Goal: Information Seeking & Learning: Learn about a topic

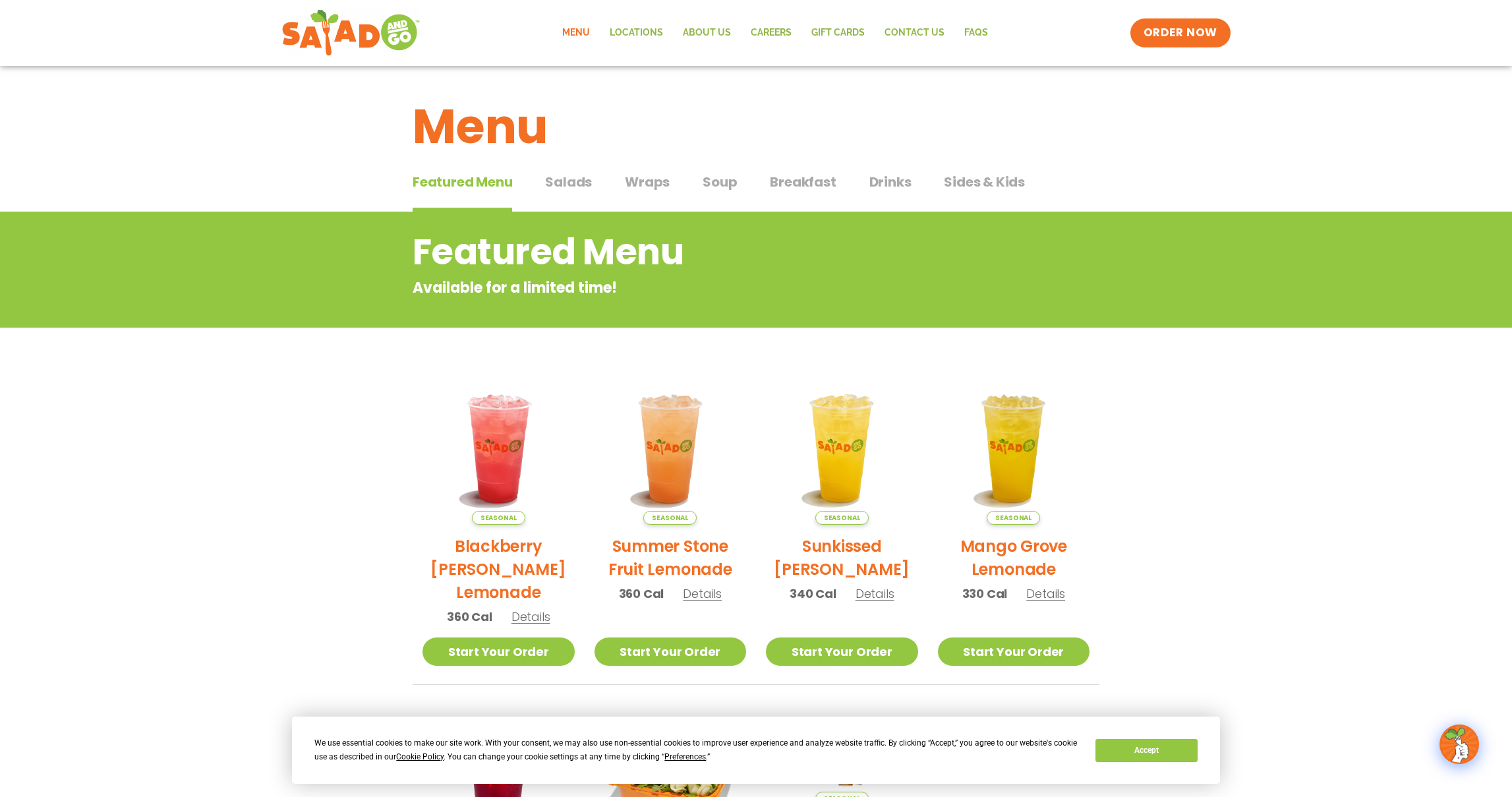
click at [577, 186] on span "Salads" at bounding box center [568, 182] width 47 height 20
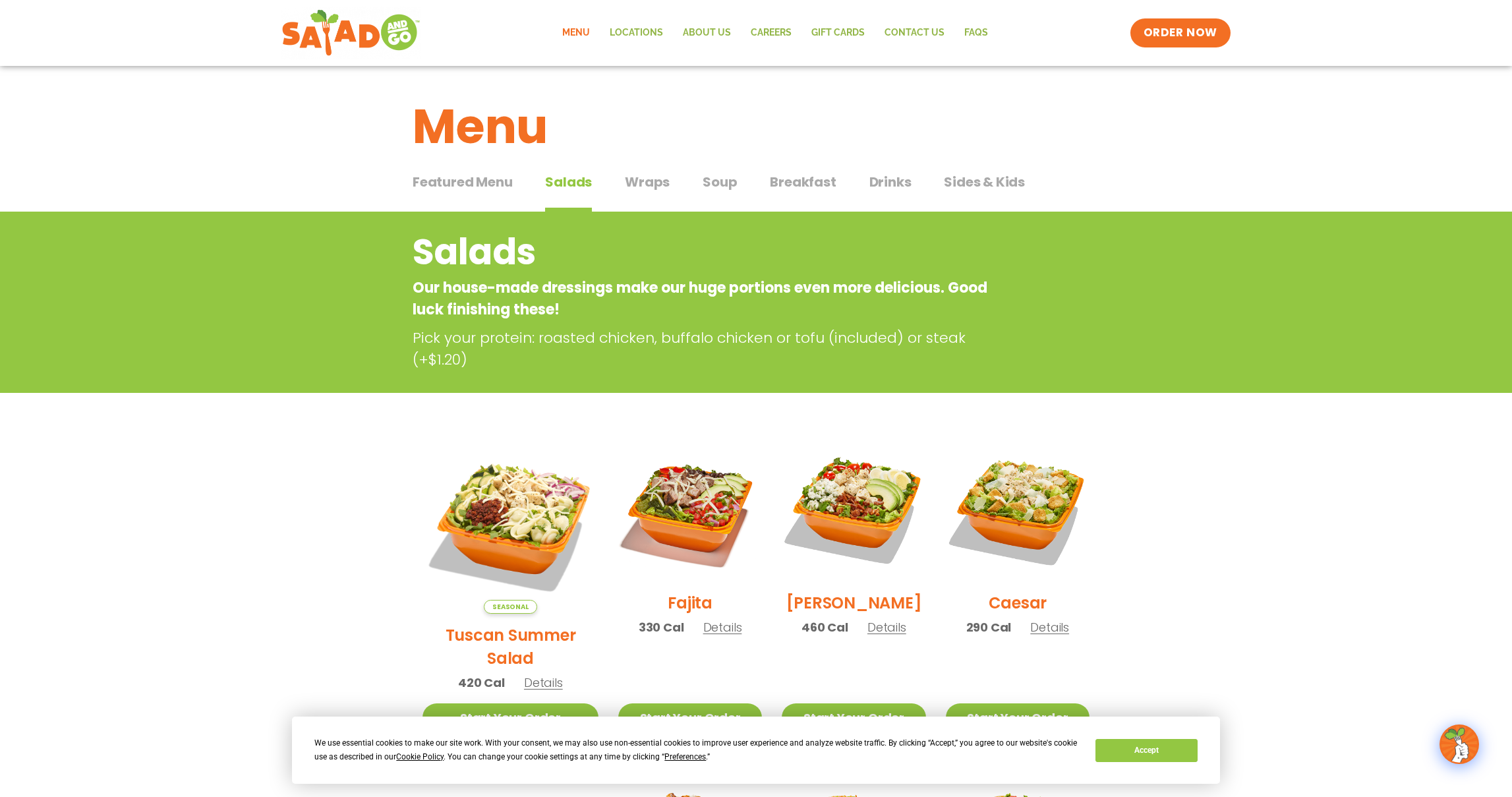
click at [650, 172] on span "Wraps" at bounding box center [647, 182] width 44 height 20
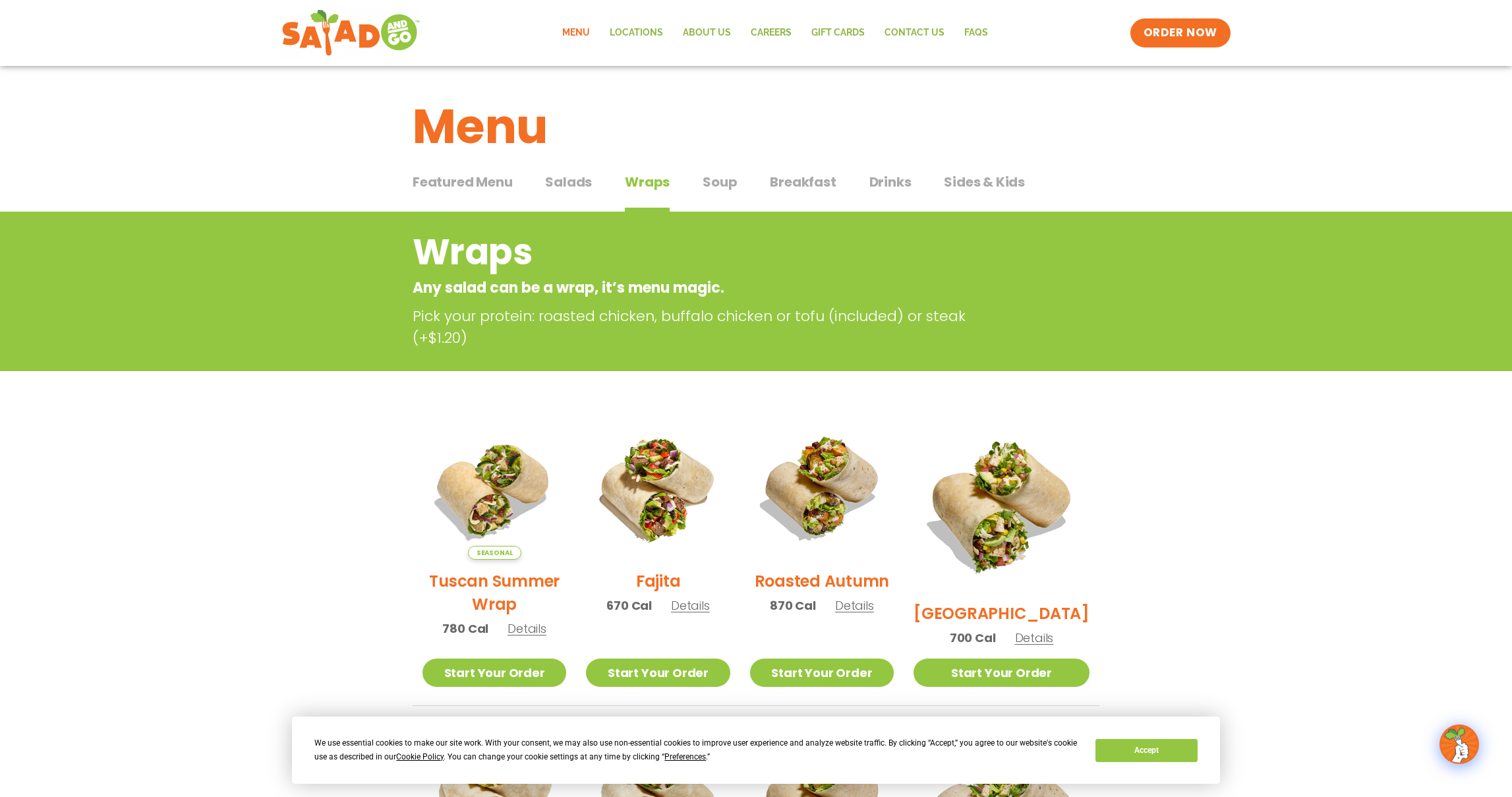
click at [575, 184] on span "Salads" at bounding box center [568, 182] width 47 height 20
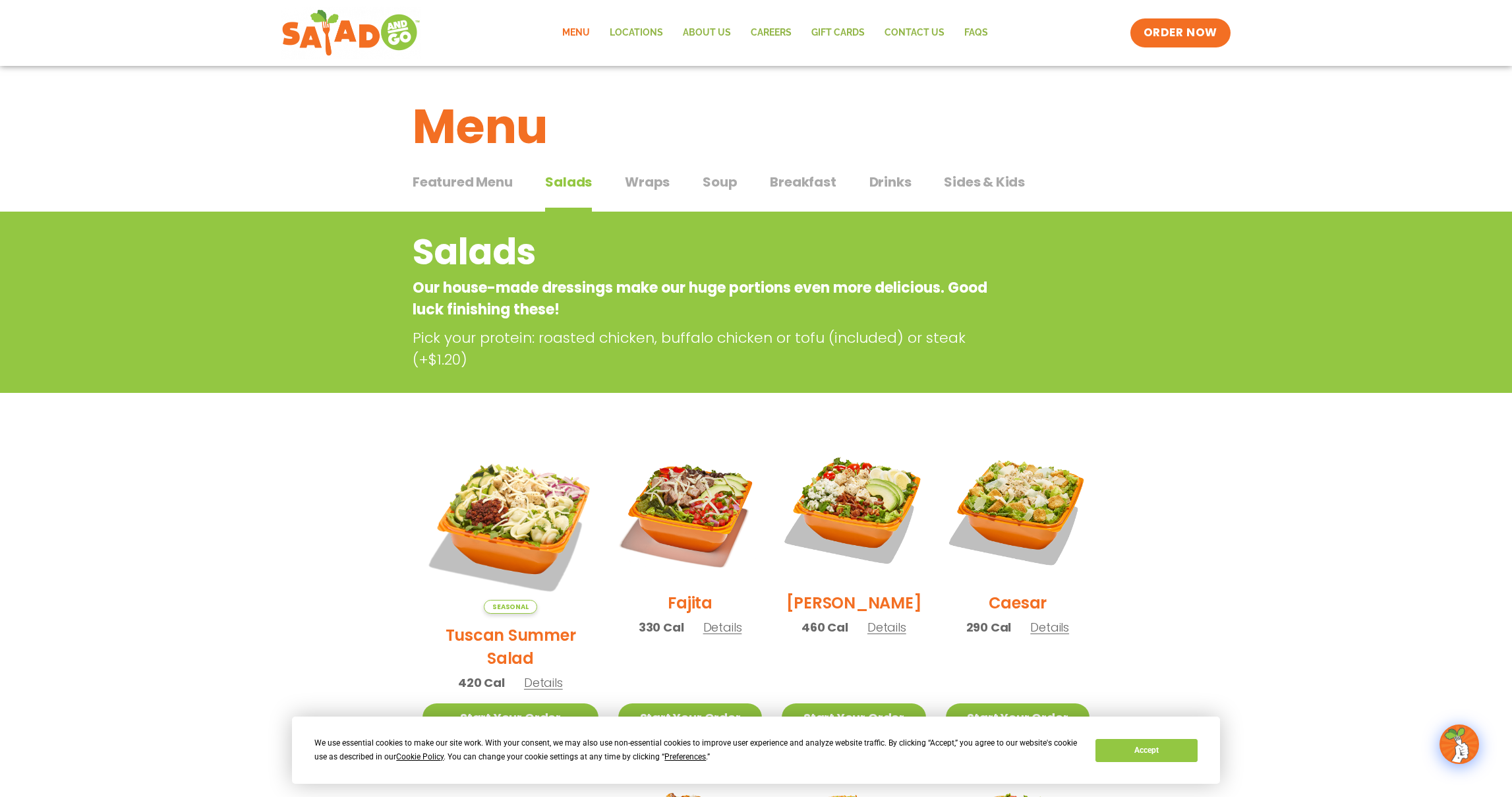
click at [513, 624] on h2 "Tuscan Summer Salad" at bounding box center [510, 647] width 176 height 46
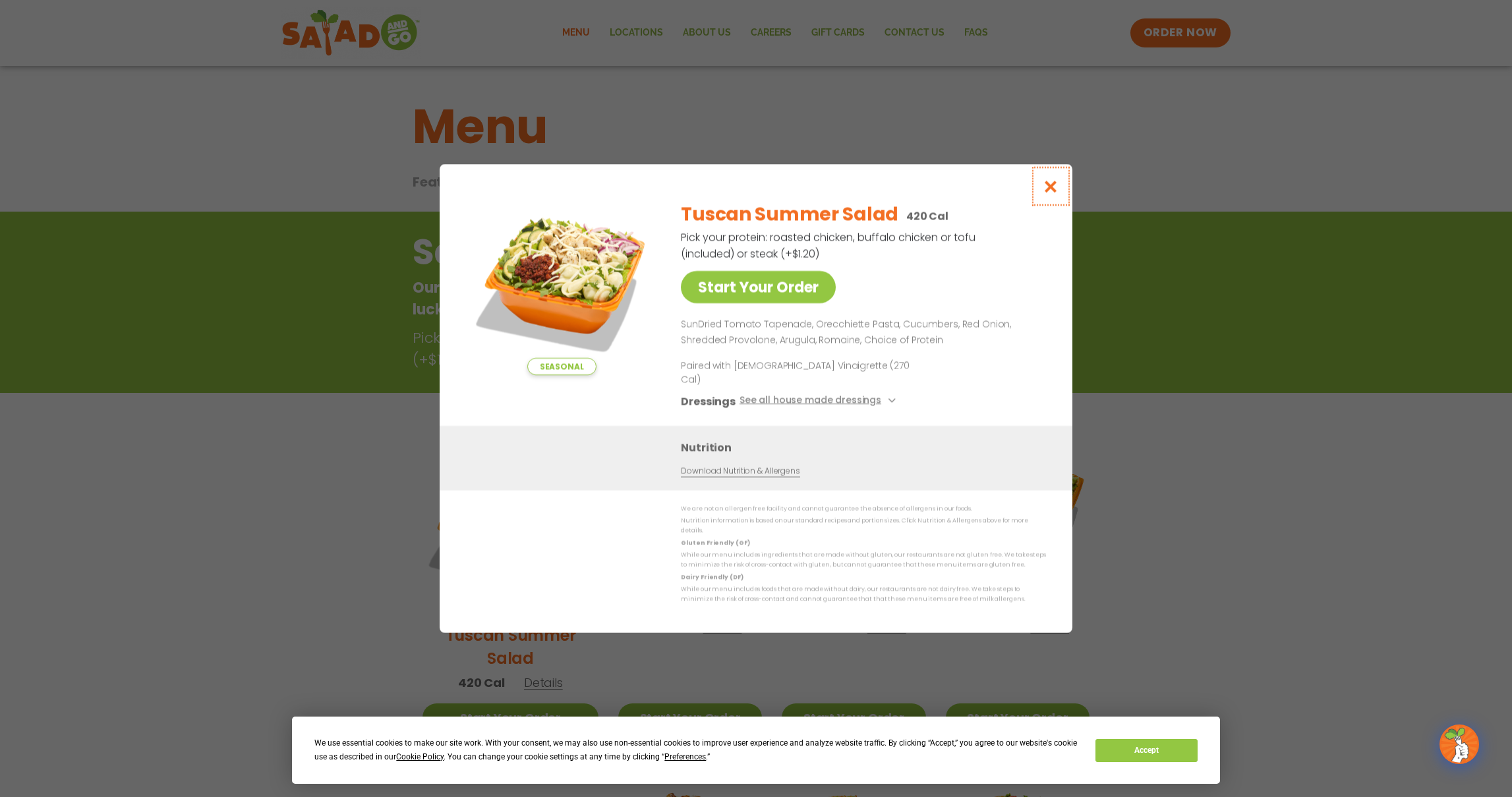
click at [1047, 193] on icon "Close modal" at bounding box center [1051, 186] width 17 height 13
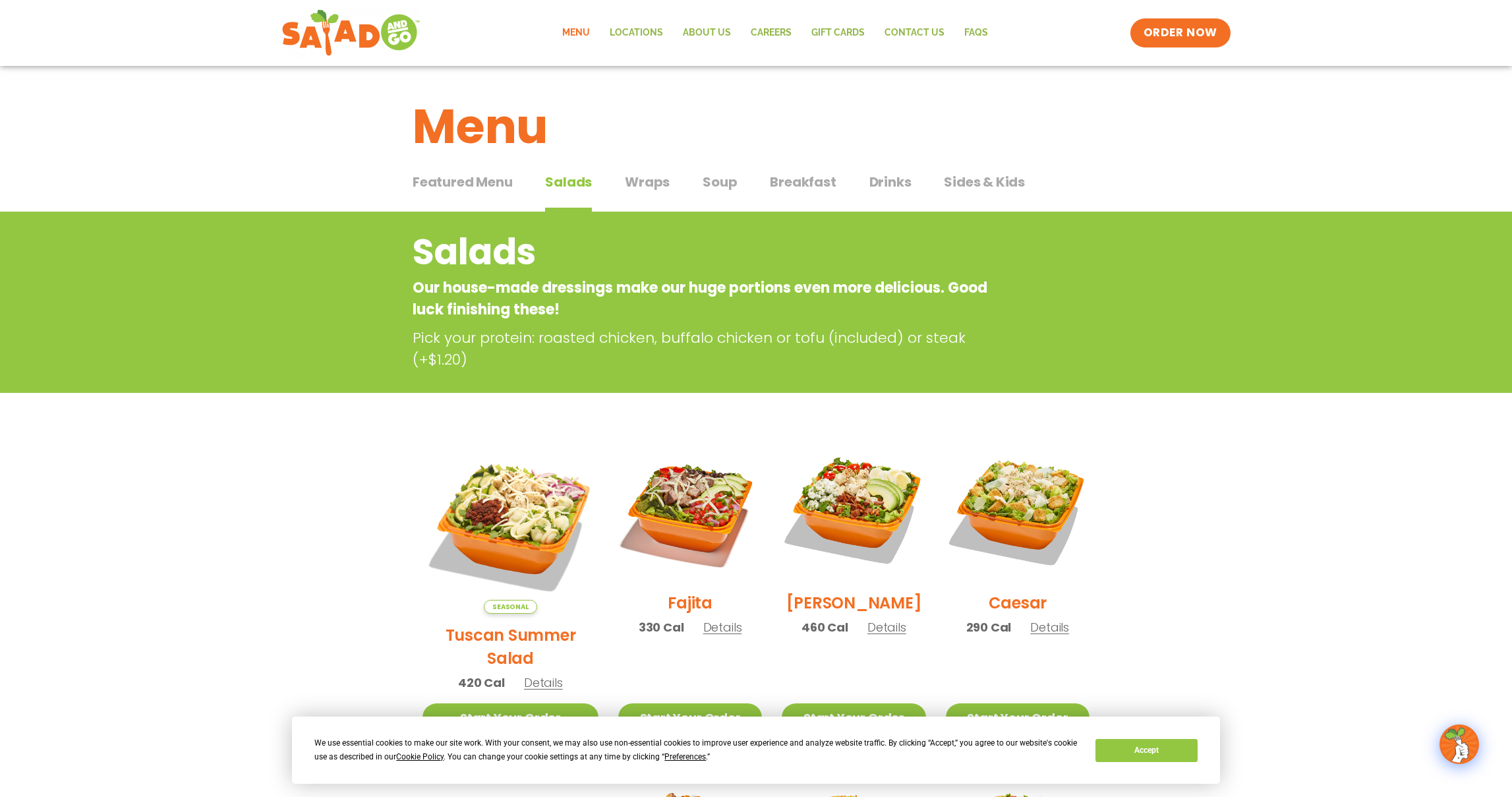
click at [721, 183] on span "Soup" at bounding box center [719, 182] width 34 height 20
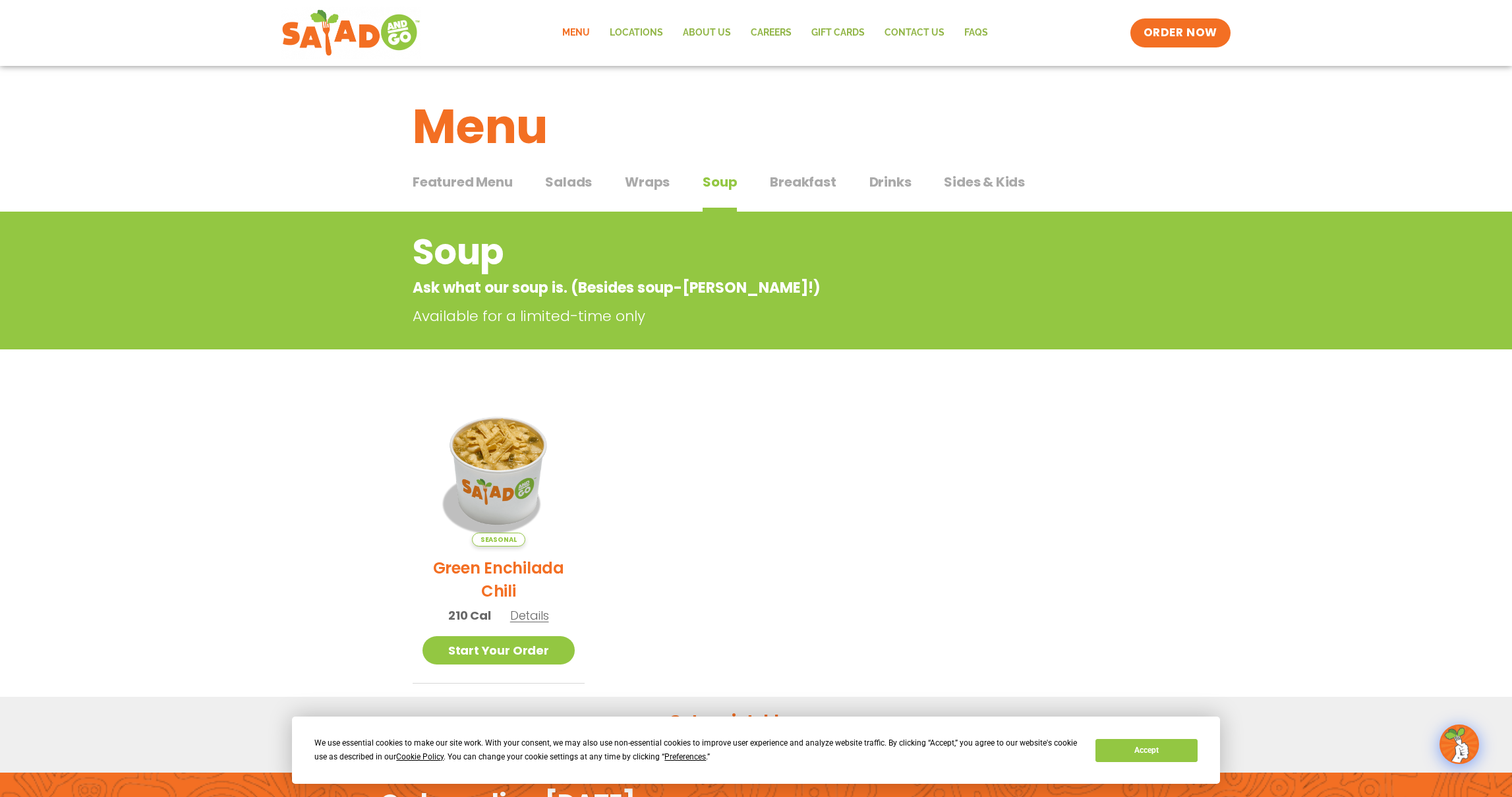
click at [969, 181] on span "Sides & Kids" at bounding box center [984, 182] width 81 height 20
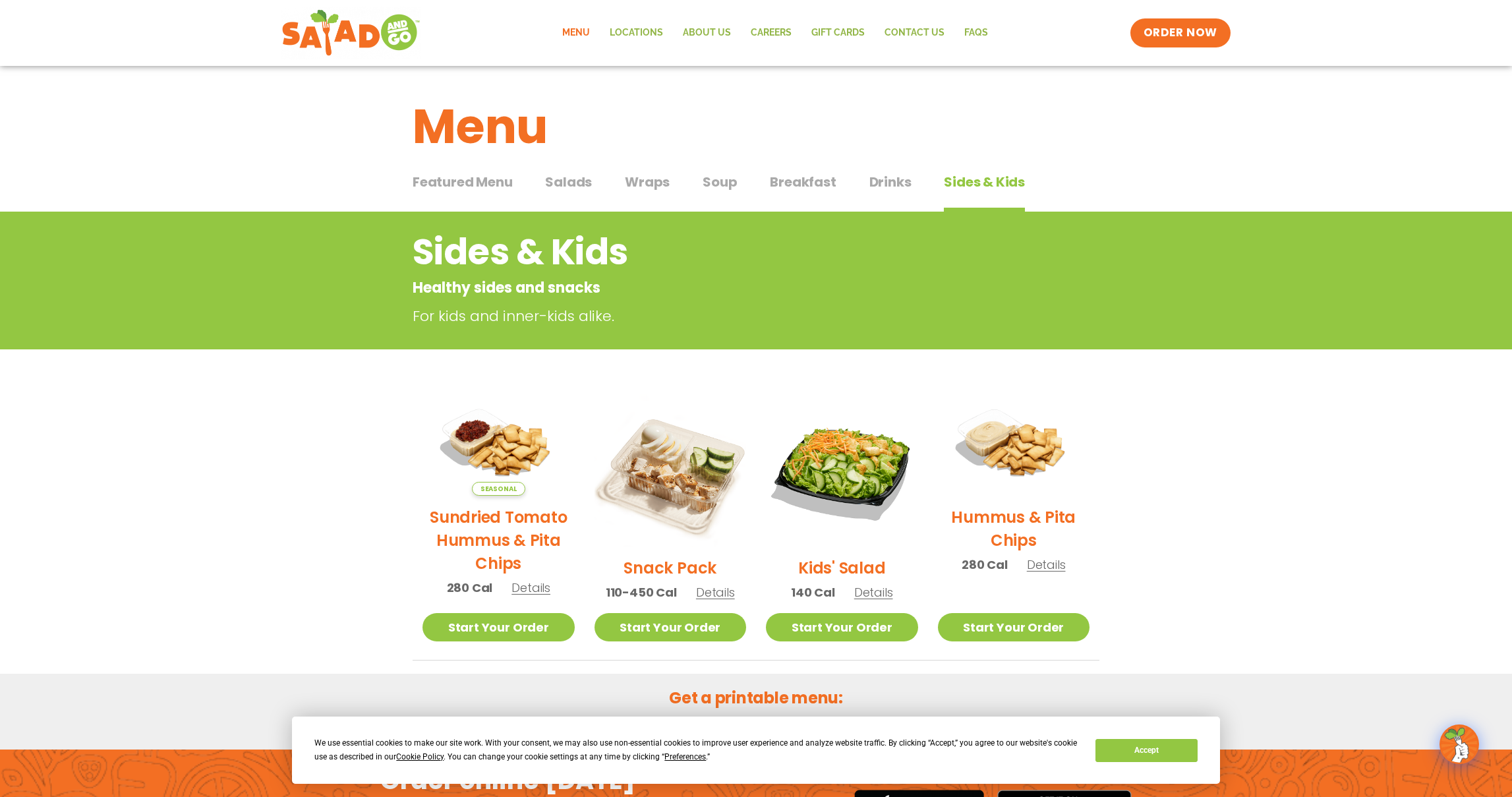
click at [709, 183] on span "Soup" at bounding box center [719, 182] width 34 height 20
